Goal: Find contact information: Find contact information

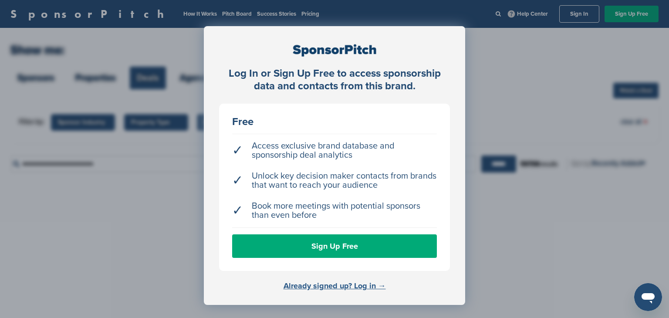
click at [325, 286] on link "Already signed up? Log in →" at bounding box center [334, 286] width 102 height 10
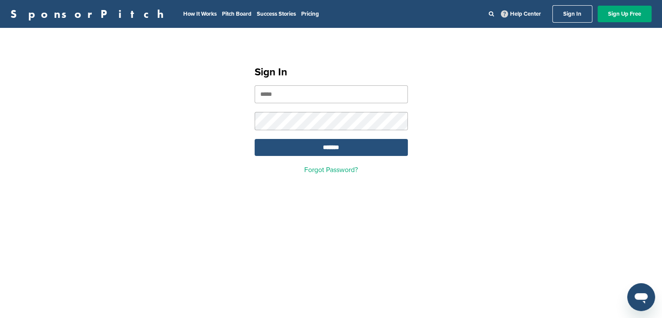
type input "**********"
click at [355, 153] on input "*******" at bounding box center [331, 147] width 153 height 17
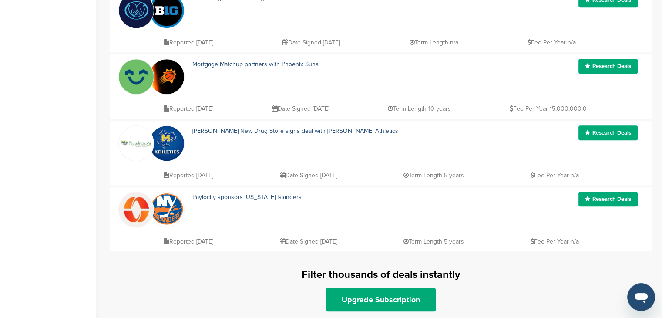
scroll to position [610, 0]
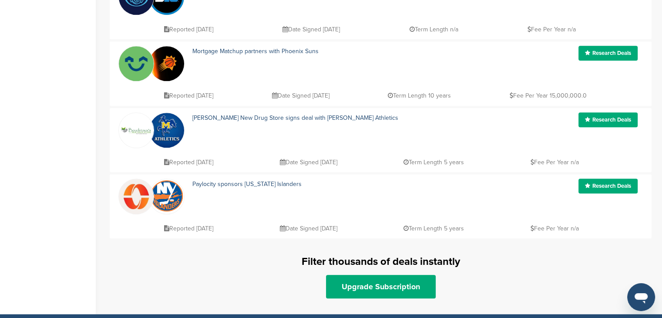
click at [617, 121] on link "Research Deals" at bounding box center [608, 119] width 59 height 15
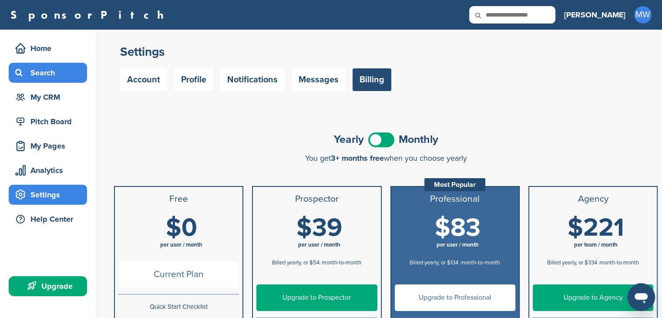
click at [50, 74] on div "Search" at bounding box center [50, 73] width 74 height 16
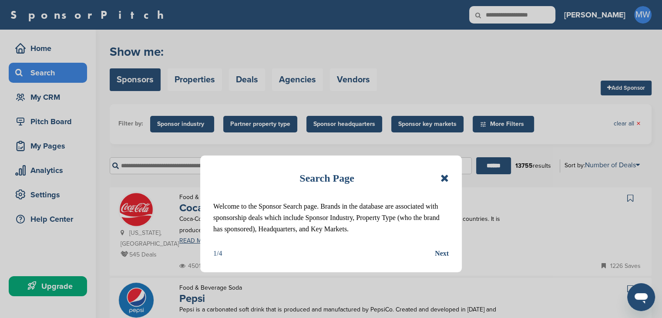
click at [444, 176] on icon at bounding box center [445, 178] width 8 height 10
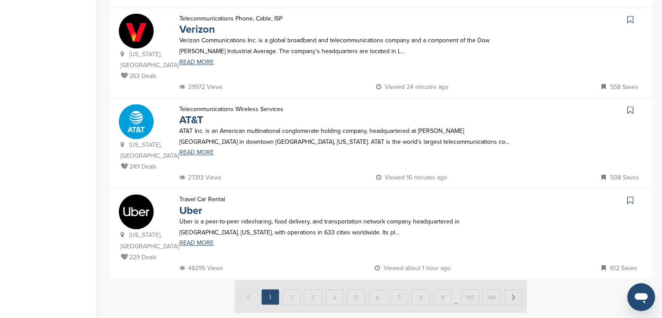
scroll to position [871, 0]
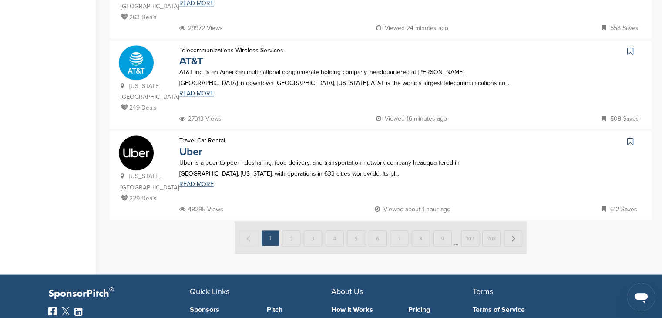
click at [293, 221] on img at bounding box center [381, 237] width 292 height 33
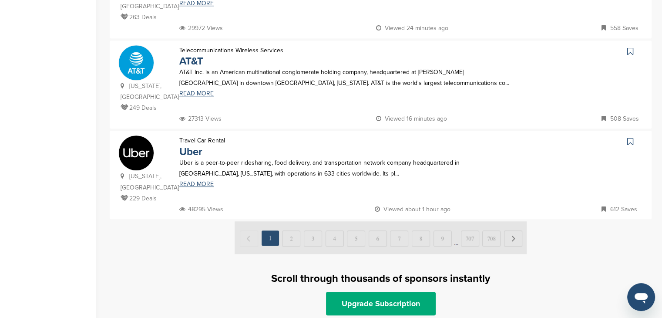
click at [554, 221] on div at bounding box center [381, 238] width 542 height 34
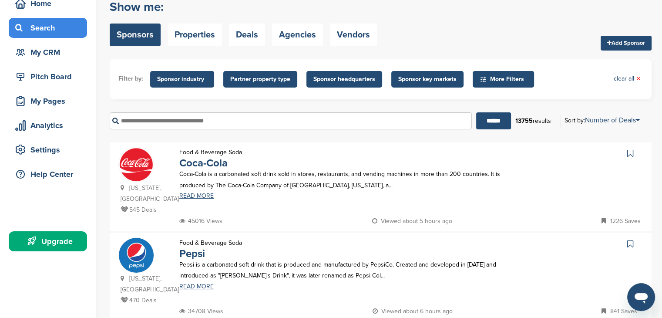
scroll to position [44, 0]
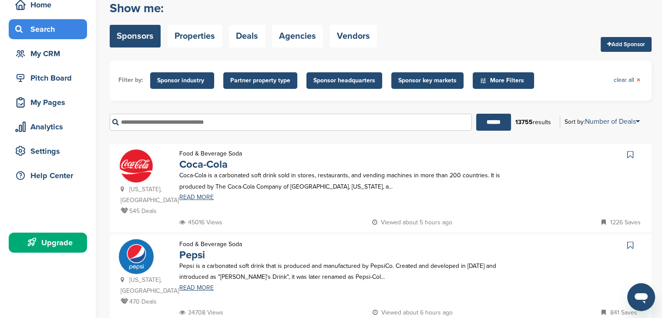
click at [207, 84] on span "Sponsor industry" at bounding box center [182, 80] width 64 height 17
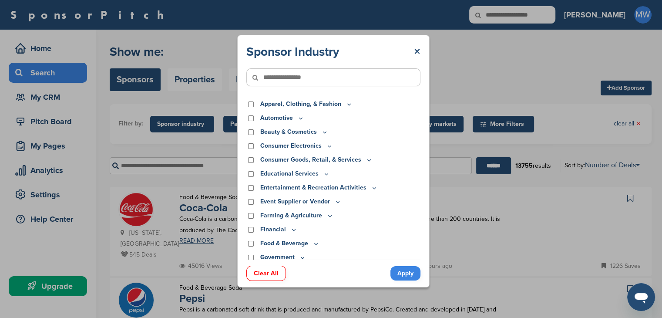
scroll to position [0, 0]
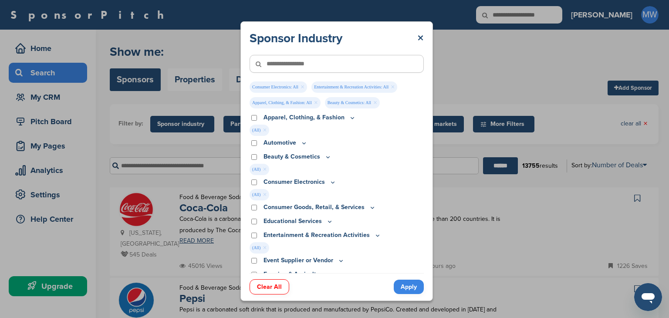
click at [254, 259] on div "Apparel, Clothing, & Fashion Accessories Athletic Apparel & Equipment Backpacks…" at bounding box center [337, 193] width 174 height 160
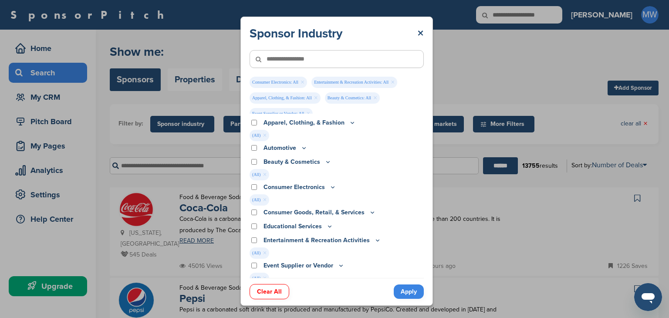
click at [406, 295] on link "Apply" at bounding box center [409, 291] width 30 height 14
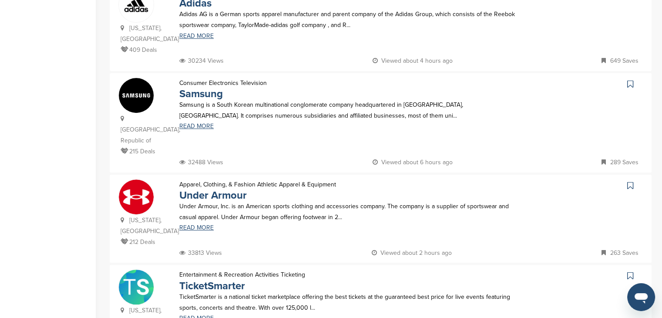
scroll to position [305, 0]
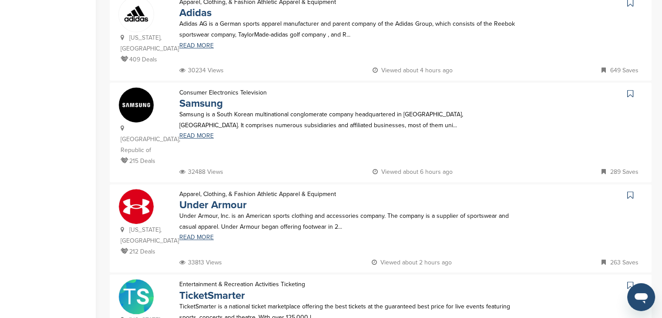
click at [143, 189] on img at bounding box center [136, 206] width 35 height 35
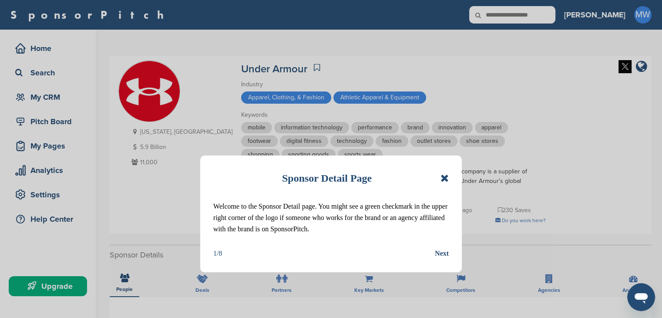
click at [443, 253] on div "Next" at bounding box center [442, 253] width 14 height 11
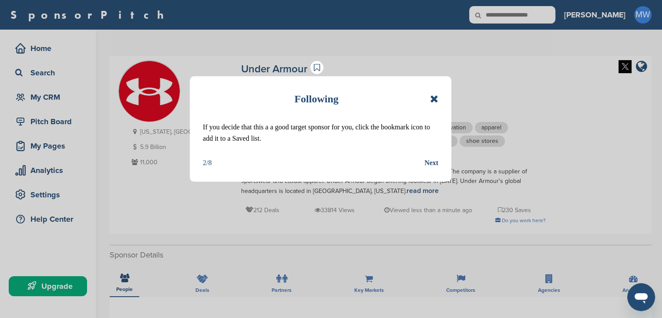
click at [434, 98] on icon at bounding box center [434, 99] width 8 height 10
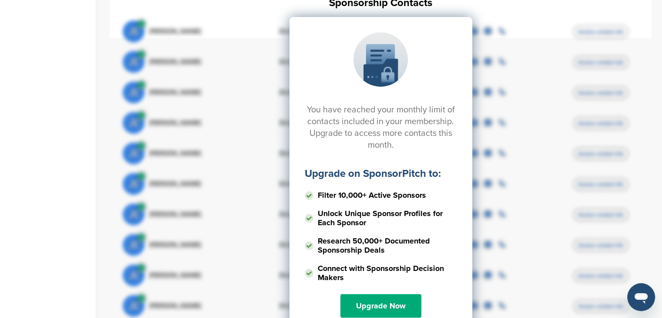
scroll to position [348, 0]
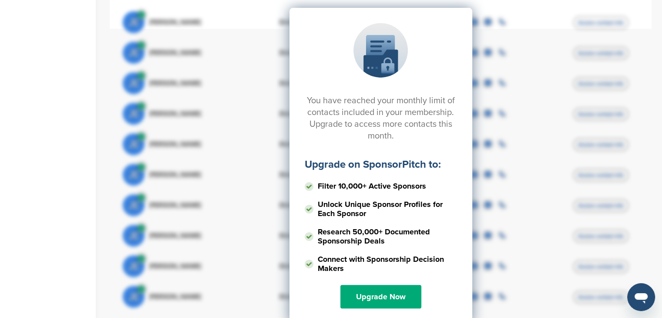
click at [245, 74] on div "You have reached your monthly limit of contacts included in your membership. Up…" at bounding box center [381, 95] width 516 height 218
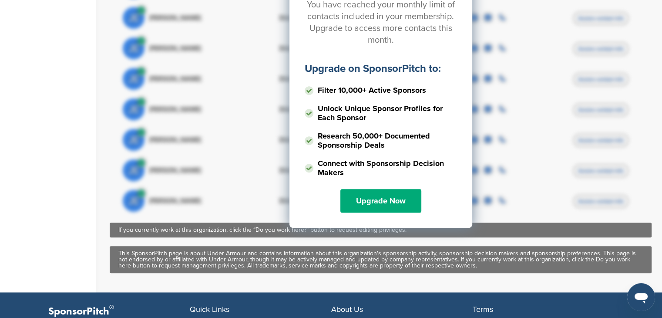
scroll to position [270, 0]
